Goal: Navigation & Orientation: Find specific page/section

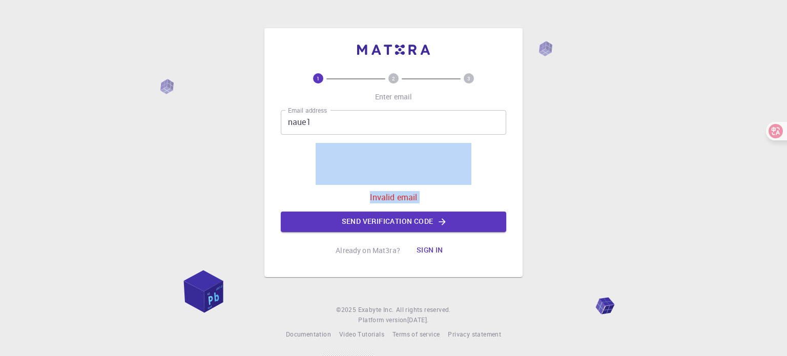
click at [354, 209] on div "Email address naue1 Email address 0cAFcWeA4Scm2xYSvef5zFAwxAjsQr1UteqhkQ2ZGPMk1…" at bounding box center [394, 171] width 226 height 122
click at [359, 215] on button "Send verification code" at bounding box center [394, 222] width 226 height 21
click at [520, 194] on div "1 2 3 Enter email Email address naue1 Email address 0cAFcWeA4Scm2xYSvef5zFAwxAj…" at bounding box center [393, 152] width 258 height 249
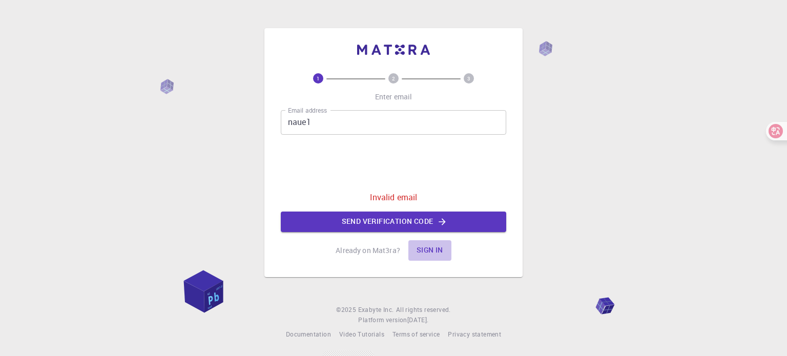
click at [416, 248] on button "Sign in" at bounding box center [429, 250] width 43 height 21
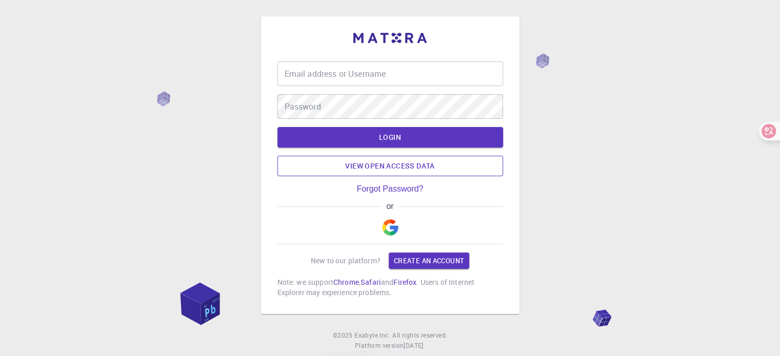
type input "naue1"
click at [386, 226] on img "button" at bounding box center [390, 227] width 16 height 16
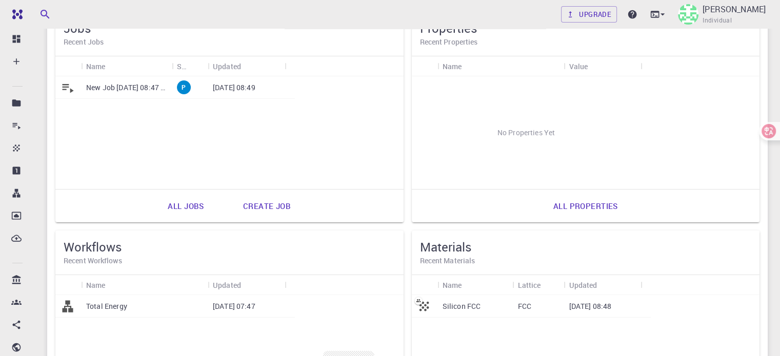
scroll to position [103, 0]
click at [442, 308] on p "Silicon FCC" at bounding box center [461, 307] width 38 height 10
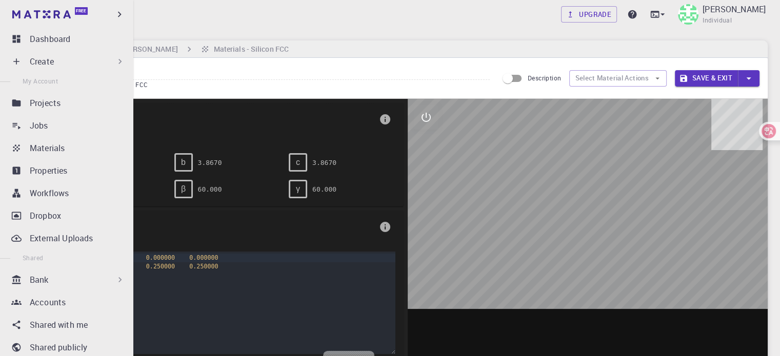
click at [72, 55] on div "Create" at bounding box center [77, 61] width 95 height 12
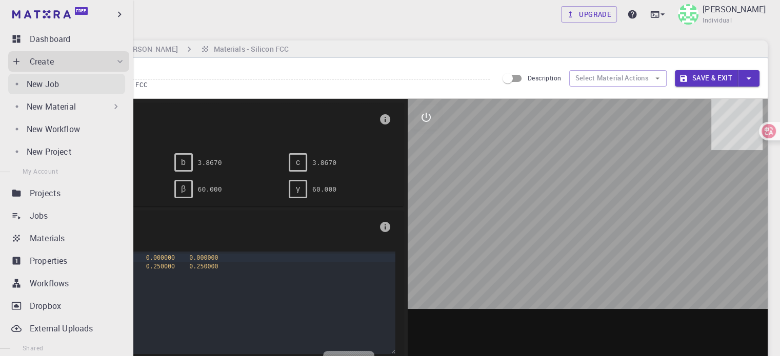
click at [64, 83] on div "New Job" at bounding box center [76, 84] width 98 height 12
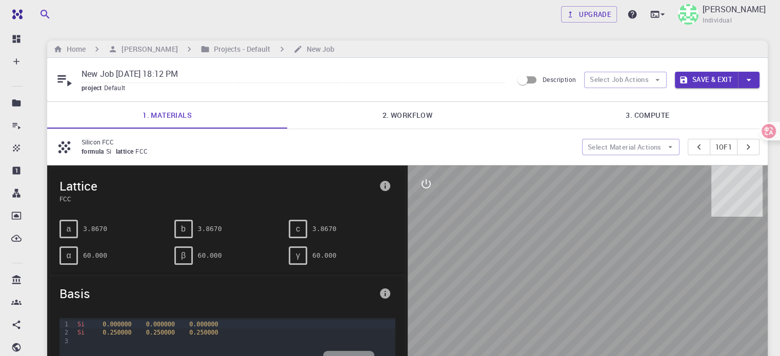
drag, startPoint x: 601, startPoint y: 310, endPoint x: 560, endPoint y: 265, distance: 60.6
click at [560, 265] on div at bounding box center [587, 325] width 360 height 319
click at [78, 43] on div "Home [PERSON_NAME] Projects - Default New Job" at bounding box center [407, 48] width 720 height 17
click at [76, 47] on h6 "Home" at bounding box center [74, 49] width 23 height 11
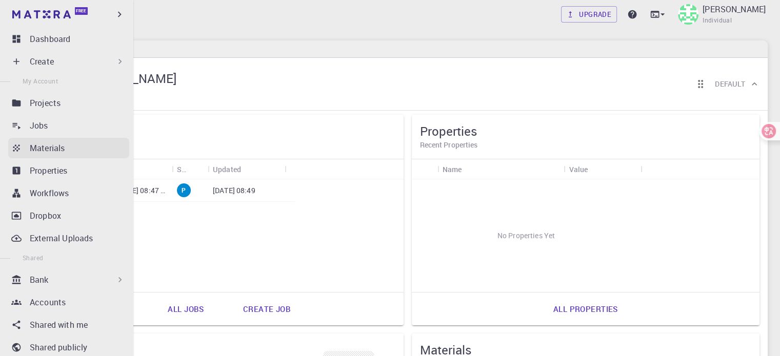
click at [40, 145] on p "Materials" at bounding box center [47, 148] width 35 height 12
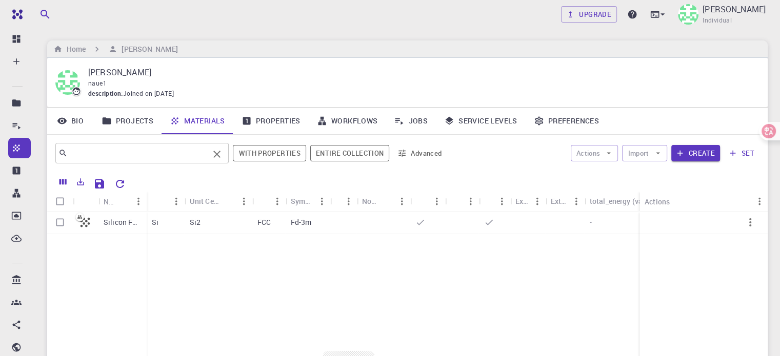
click at [179, 161] on div "​" at bounding box center [141, 153] width 173 height 21
type input "graphene"
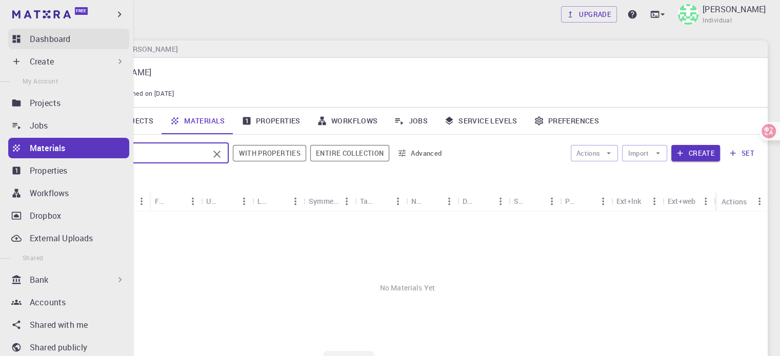
click at [52, 37] on p "Dashboard" at bounding box center [50, 39] width 40 height 12
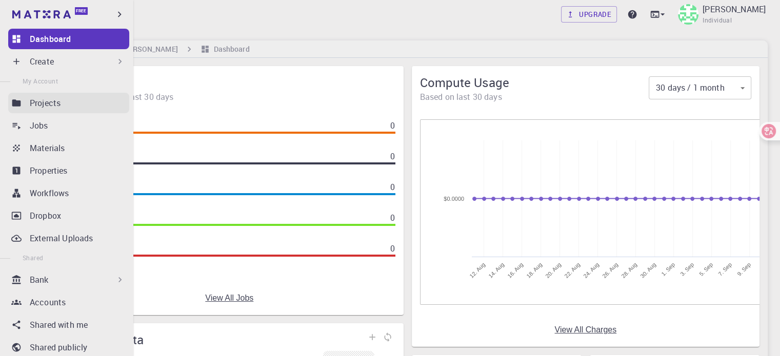
click at [76, 100] on div "Projects" at bounding box center [79, 103] width 99 height 12
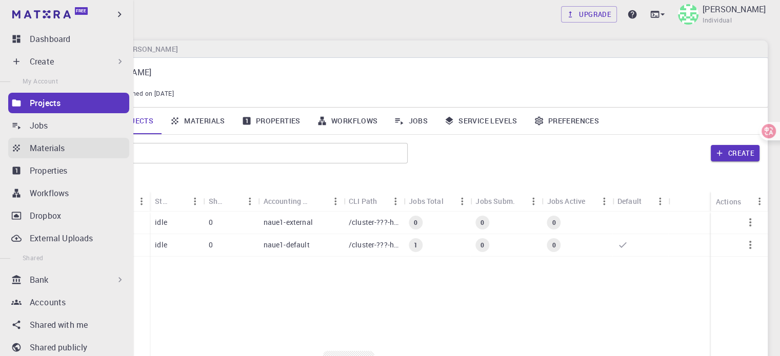
click at [64, 141] on link "Materials" at bounding box center [68, 148] width 121 height 21
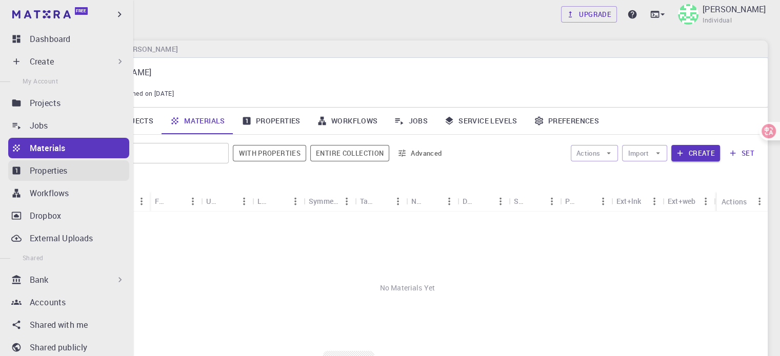
click at [73, 172] on div "Properties" at bounding box center [79, 171] width 99 height 12
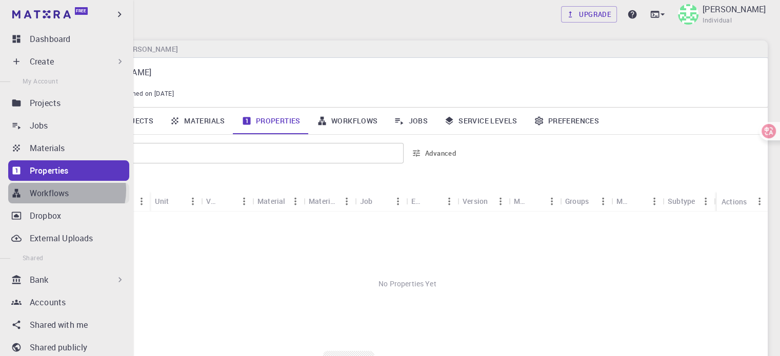
click at [62, 190] on p "Workflows" at bounding box center [49, 193] width 39 height 12
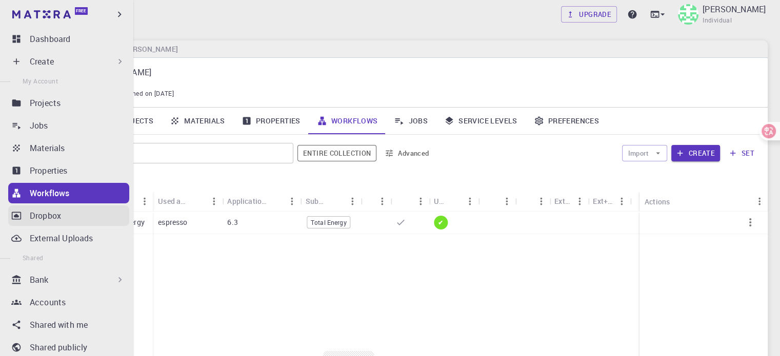
click at [56, 211] on p "Dropbox" at bounding box center [45, 216] width 31 height 12
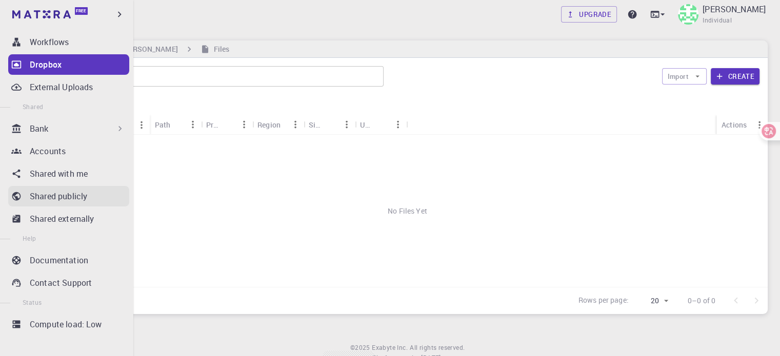
scroll to position [154, 0]
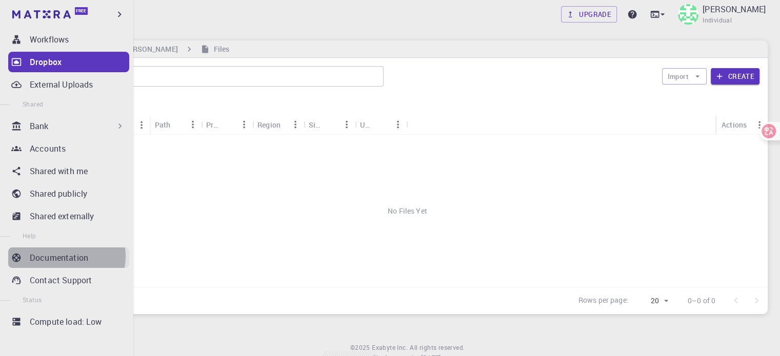
click at [64, 256] on p "Documentation" at bounding box center [59, 258] width 58 height 12
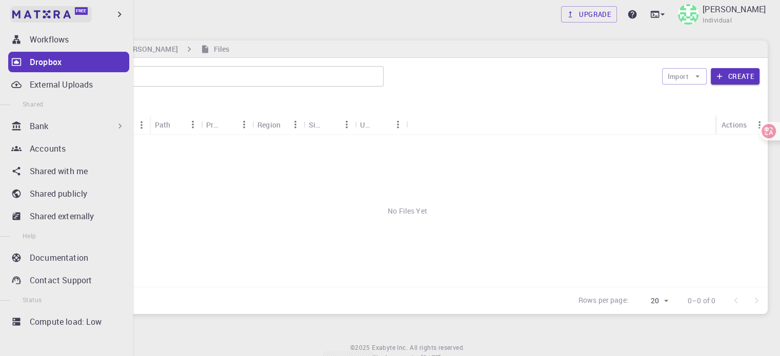
click at [73, 12] on link "Free" at bounding box center [50, 14] width 81 height 16
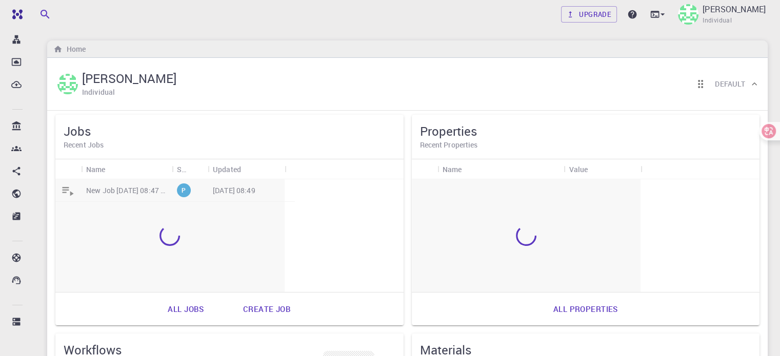
scroll to position [154, 0]
click at [216, 80] on div "[PERSON_NAME] Individual Default" at bounding box center [401, 84] width 693 height 32
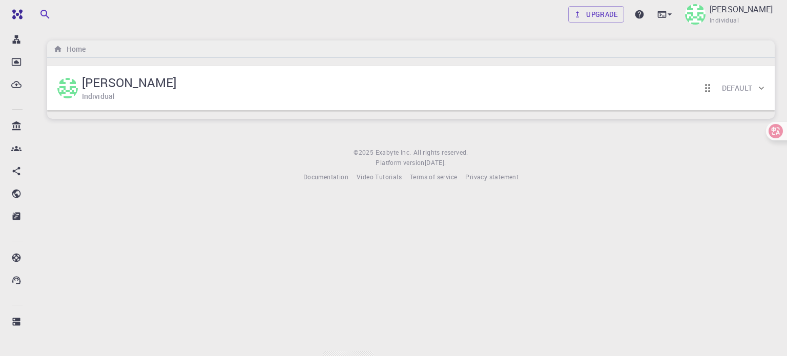
click at [213, 89] on div "[PERSON_NAME] Individual Default" at bounding box center [405, 88] width 701 height 32
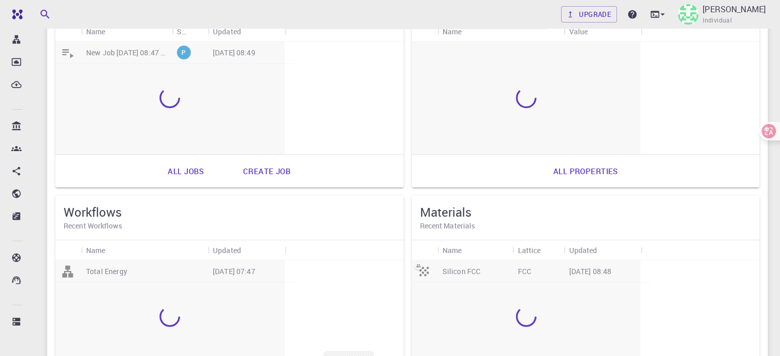
scroll to position [0, 0]
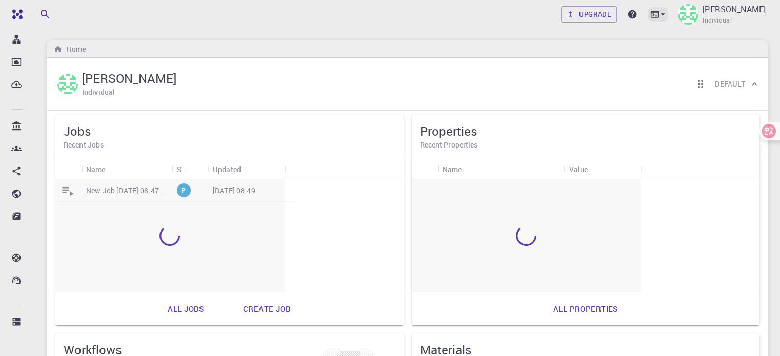
click at [667, 9] on icon at bounding box center [662, 14] width 10 height 10
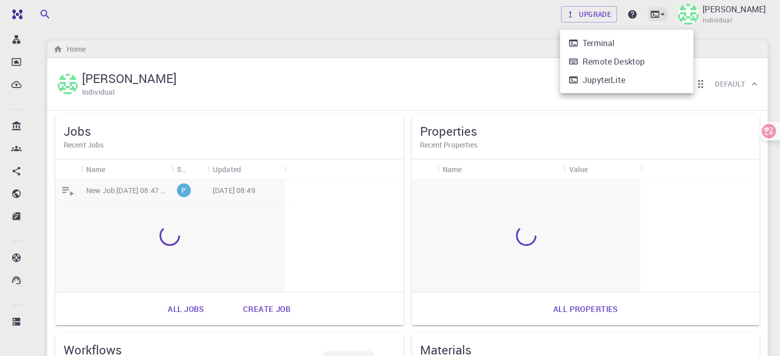
click at [686, 9] on div at bounding box center [390, 178] width 780 height 356
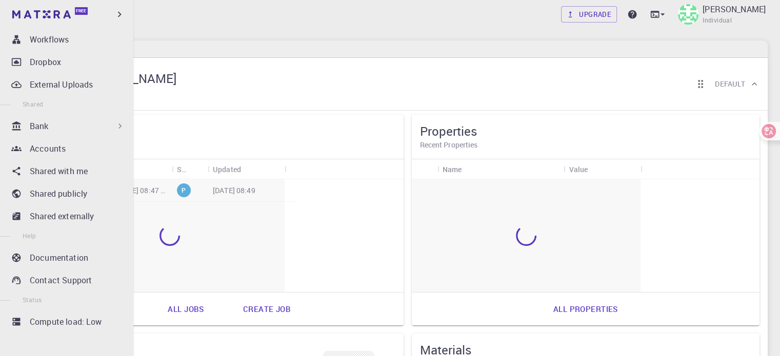
scroll to position [256, 0]
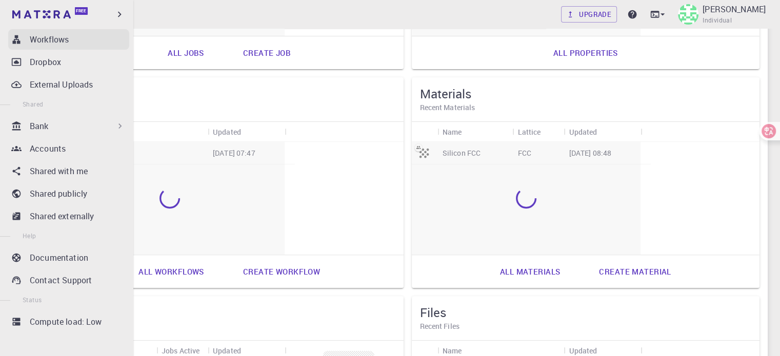
click at [42, 45] on p "Workflows" at bounding box center [49, 39] width 39 height 12
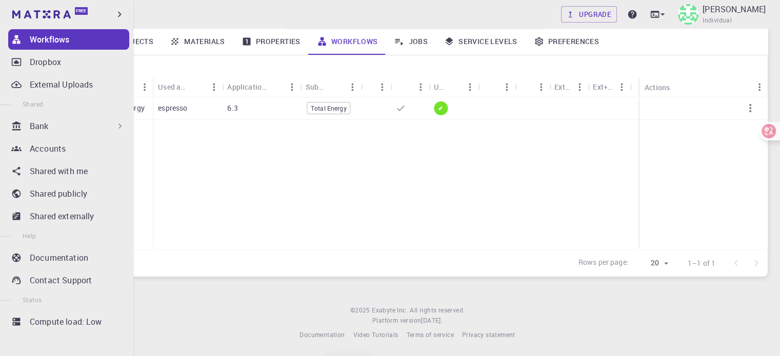
scroll to position [154, 0]
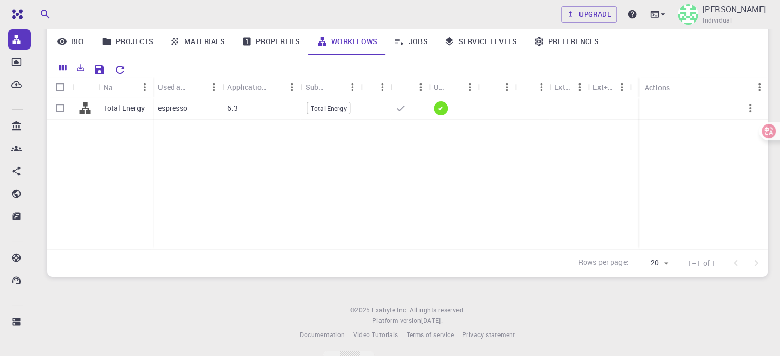
click at [178, 227] on div "Total Energy espresso 6.3 Total Energy ✔" at bounding box center [407, 173] width 720 height 152
click at [135, 100] on div "Total Energy" at bounding box center [125, 108] width 54 height 23
